Goal: Transaction & Acquisition: Purchase product/service

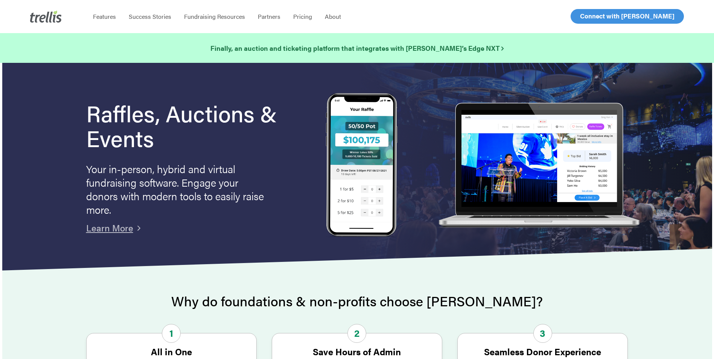
click at [592, 15] on span "Log In" at bounding box center [589, 16] width 18 height 9
click at [589, 18] on span "Log In" at bounding box center [589, 16] width 18 height 9
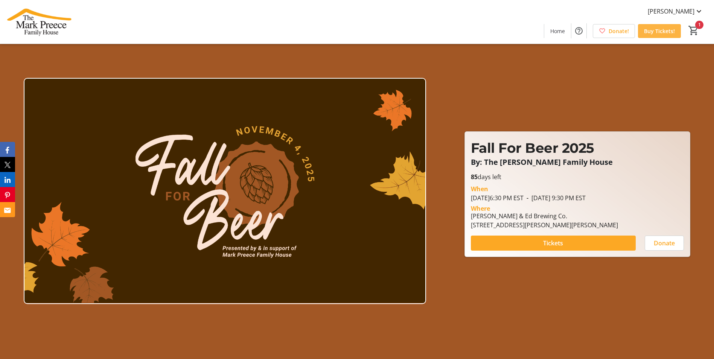
click at [652, 34] on span "Buy Tickets!" at bounding box center [659, 31] width 31 height 8
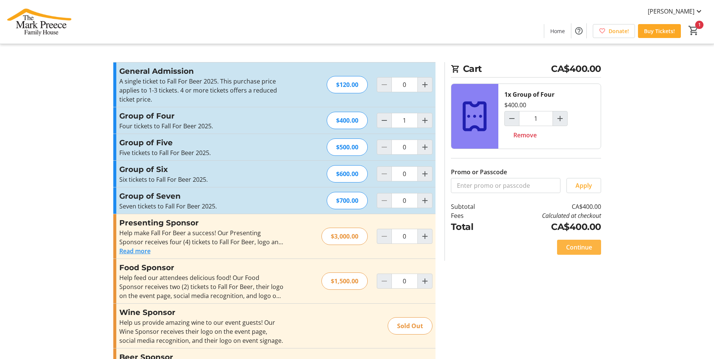
click at [584, 248] on span "Continue" at bounding box center [579, 247] width 26 height 9
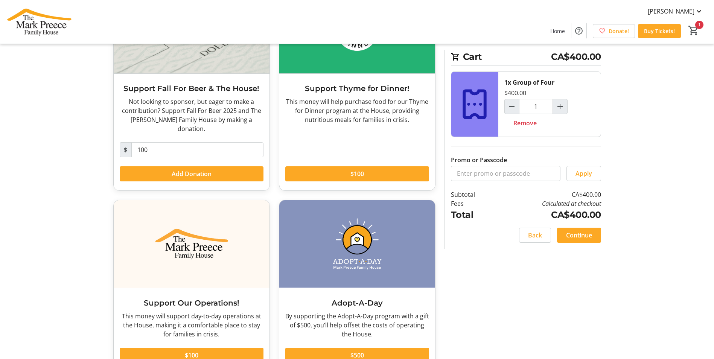
scroll to position [113, 0]
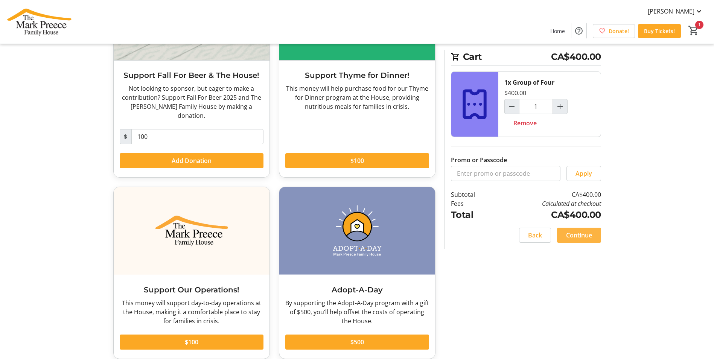
click at [579, 238] on span "Continue" at bounding box center [579, 235] width 26 height 9
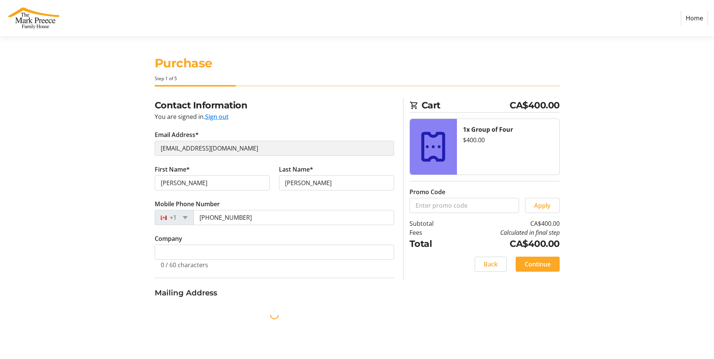
select select "CA"
click at [692, 23] on link "Home" at bounding box center [694, 18] width 27 height 14
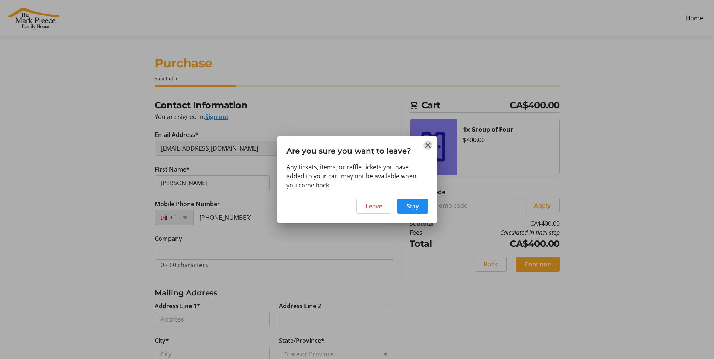
click at [430, 148] on mat-icon "Close" at bounding box center [427, 145] width 9 height 9
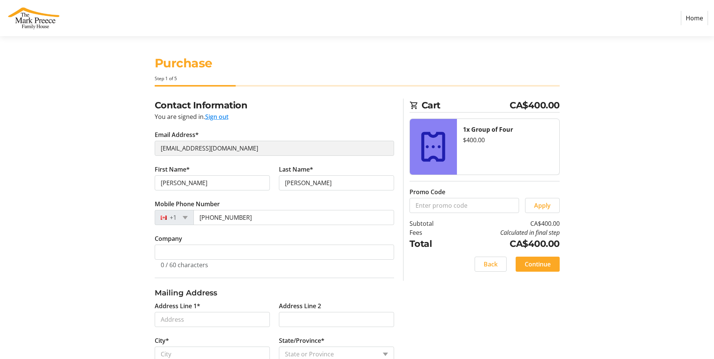
click at [692, 18] on link "Home" at bounding box center [694, 18] width 27 height 14
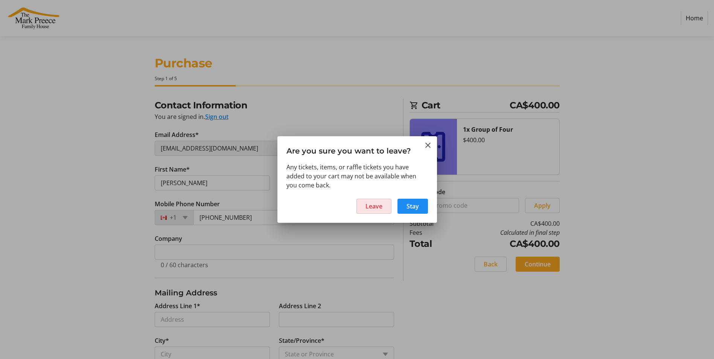
click at [367, 214] on span at bounding box center [374, 206] width 34 height 18
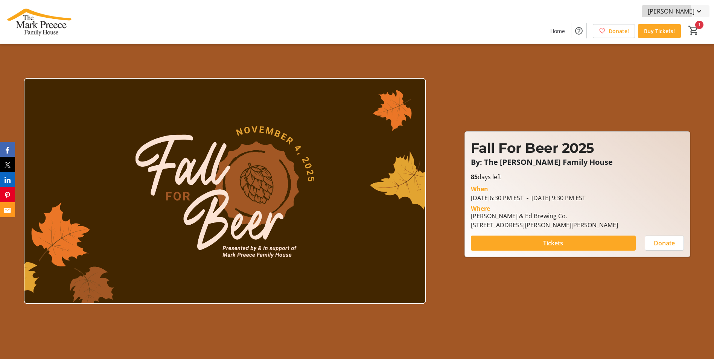
click at [677, 14] on span "Mary Hatt" at bounding box center [671, 11] width 47 height 9
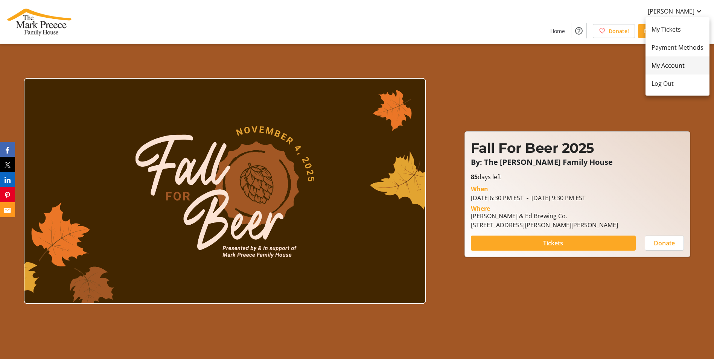
click at [678, 67] on span "My Account" at bounding box center [678, 65] width 52 height 9
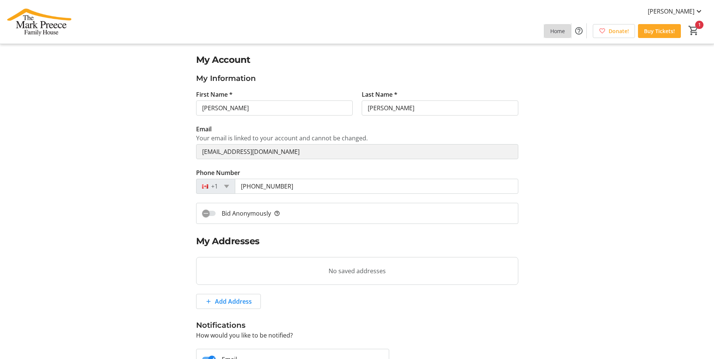
click at [556, 30] on span "Home" at bounding box center [557, 31] width 15 height 8
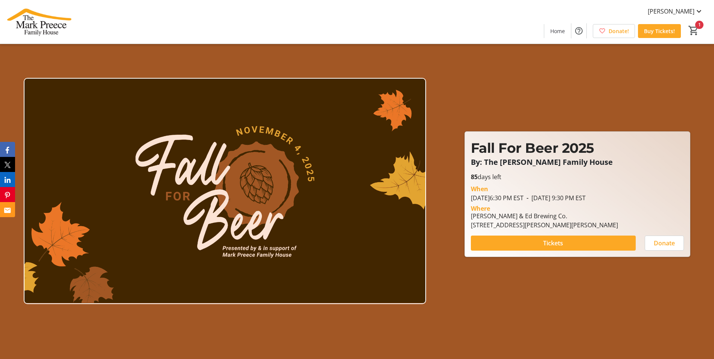
click at [362, 163] on img at bounding box center [225, 191] width 402 height 226
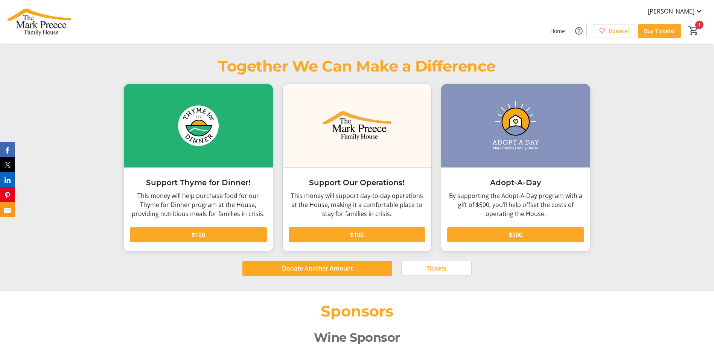
scroll to position [1205, 0]
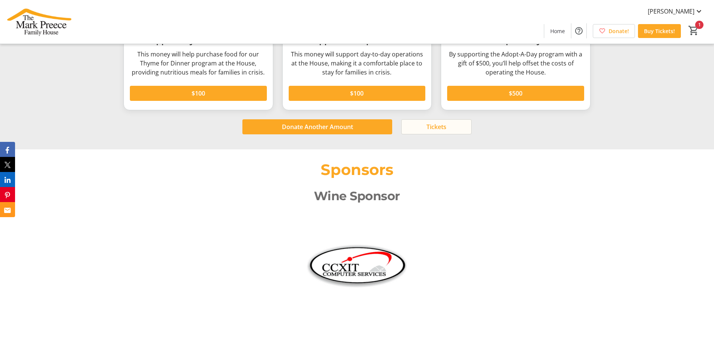
click at [436, 124] on span "Tickets" at bounding box center [436, 126] width 20 height 9
